Goal: Task Accomplishment & Management: Complete application form

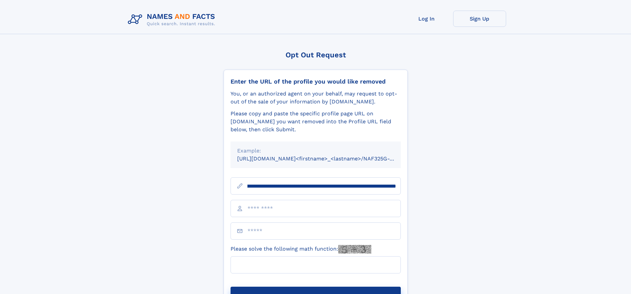
scroll to position [0, 79]
type input "**********"
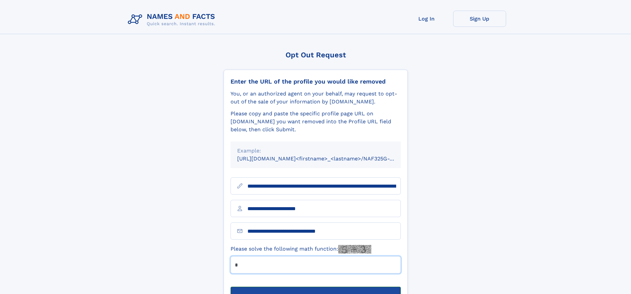
type input "*"
click at [315, 286] on button "Submit Opt Out Request" at bounding box center [315, 296] width 170 height 21
